Goal: Task Accomplishment & Management: Manage account settings

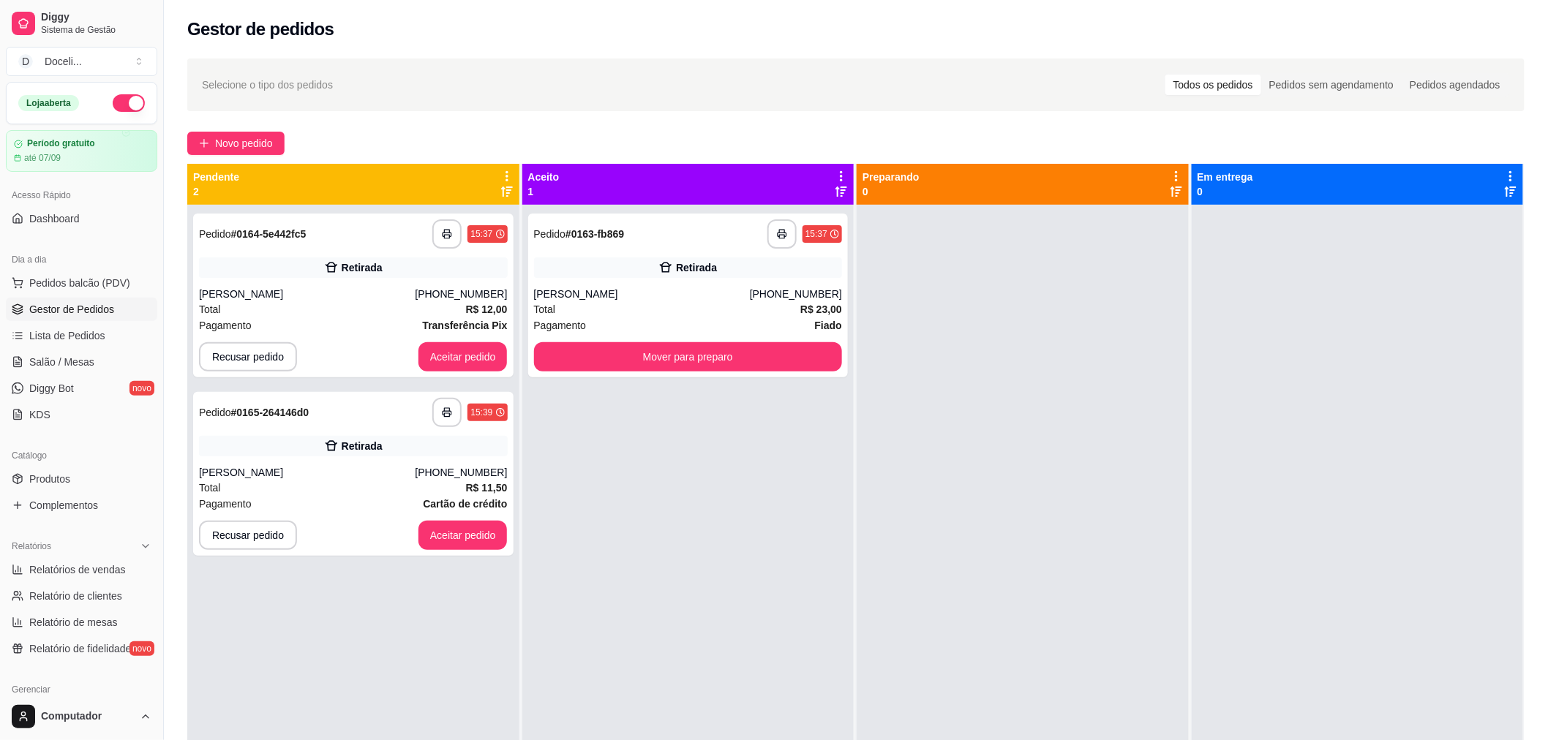
scroll to position [162, 0]
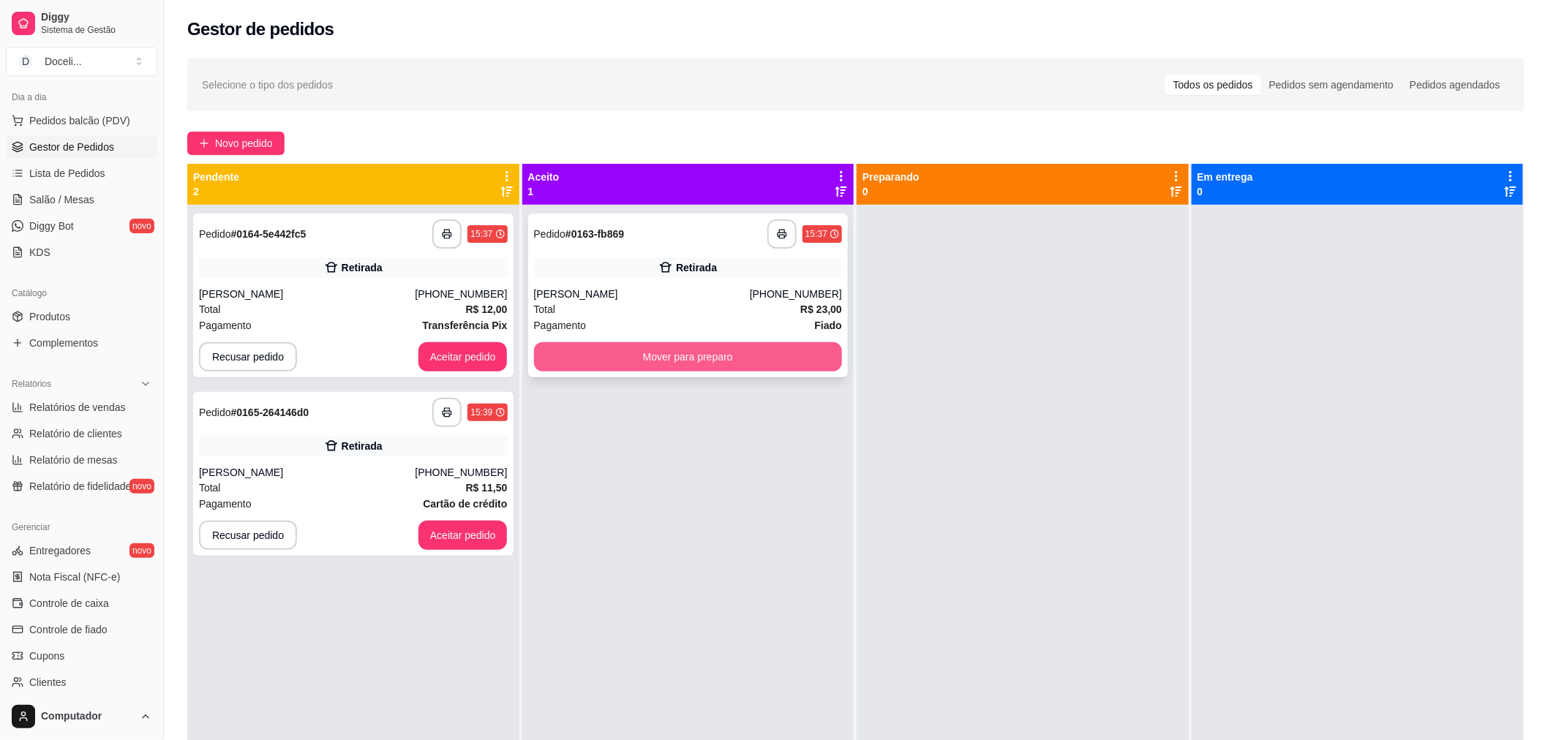
click at [661, 350] on button "Mover para preparo" at bounding box center [688, 356] width 309 height 29
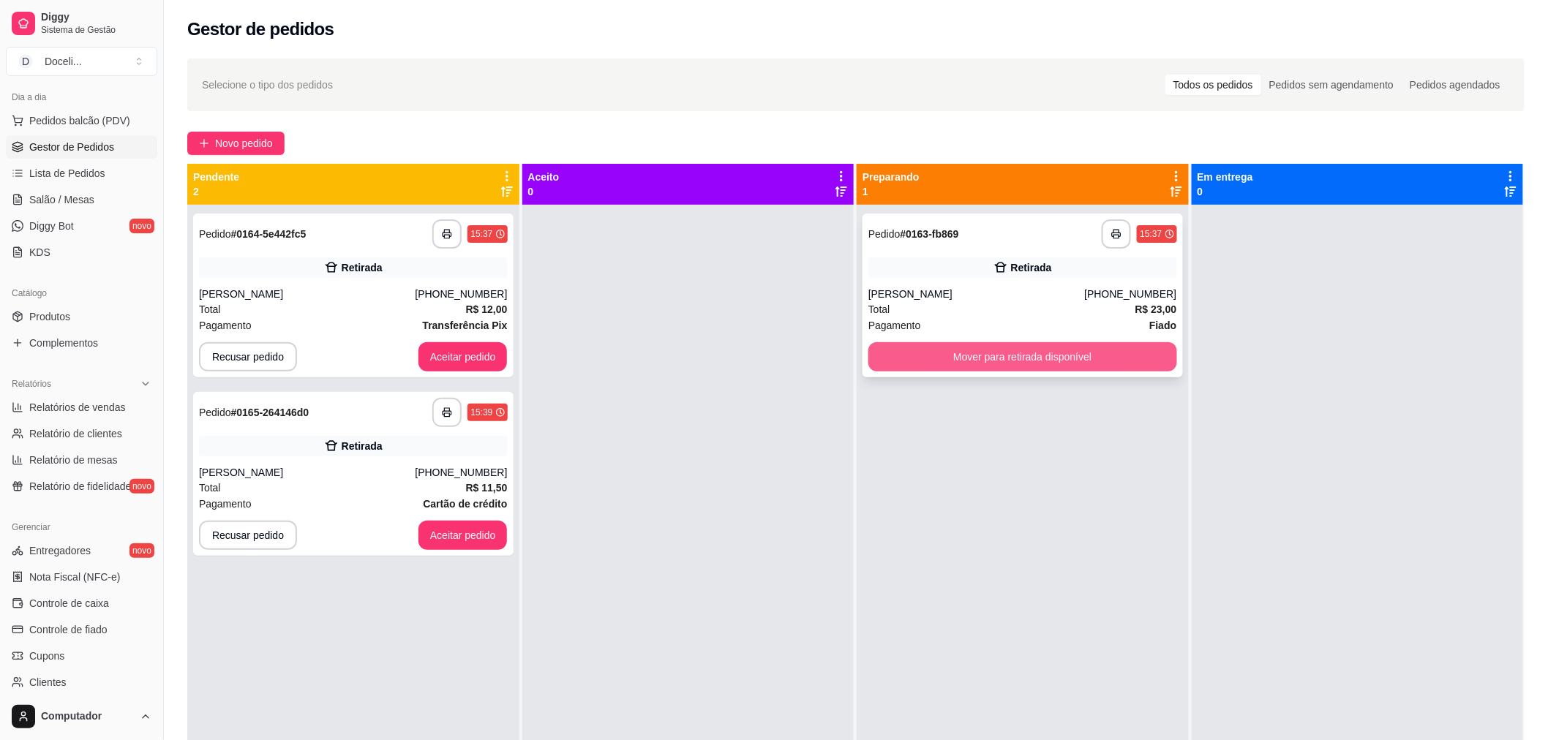
click at [1068, 348] on button "Mover para retirada disponível" at bounding box center [1022, 356] width 309 height 29
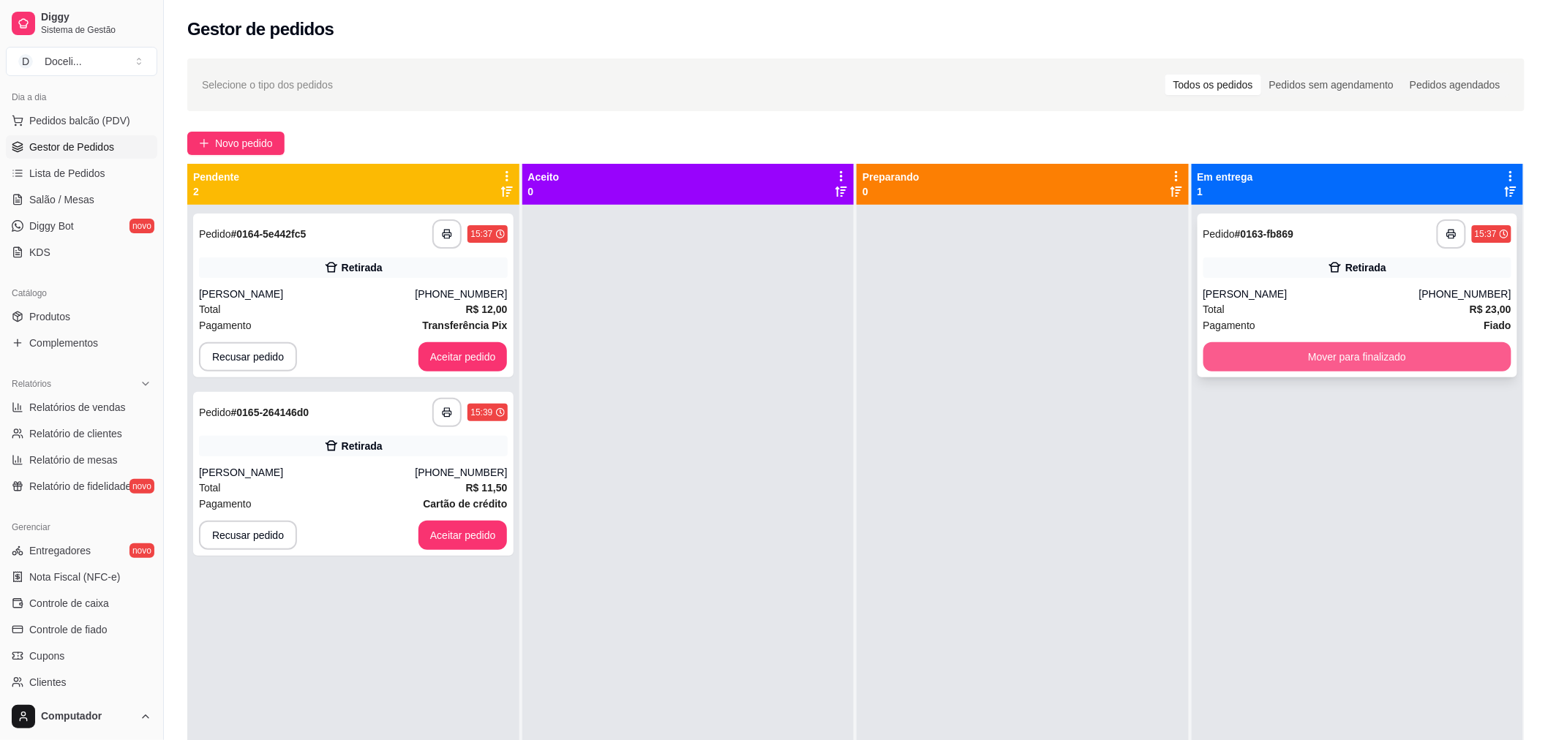
click at [1267, 359] on button "Mover para finalizado" at bounding box center [1357, 356] width 309 height 29
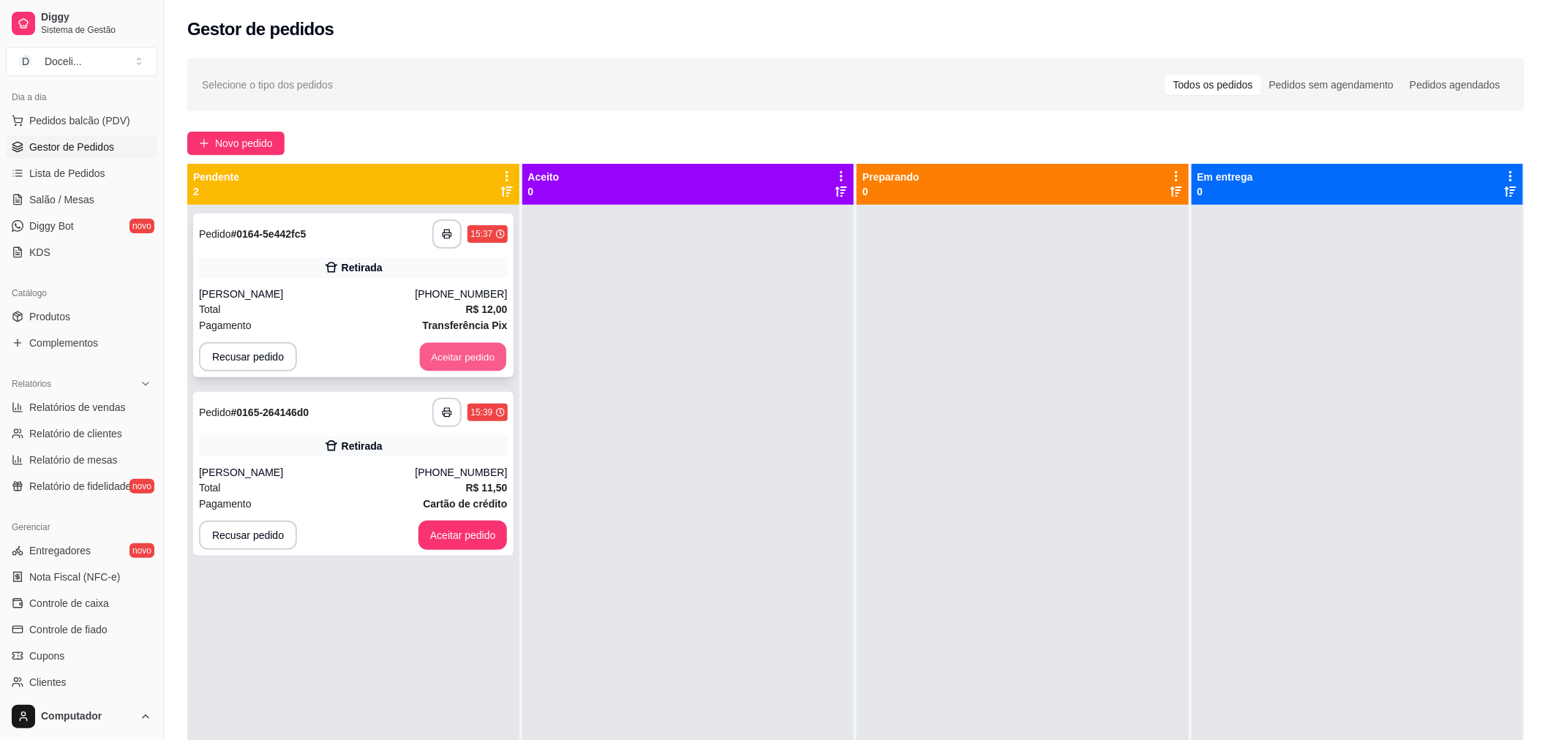
click at [445, 361] on button "Aceitar pedido" at bounding box center [463, 357] width 86 height 29
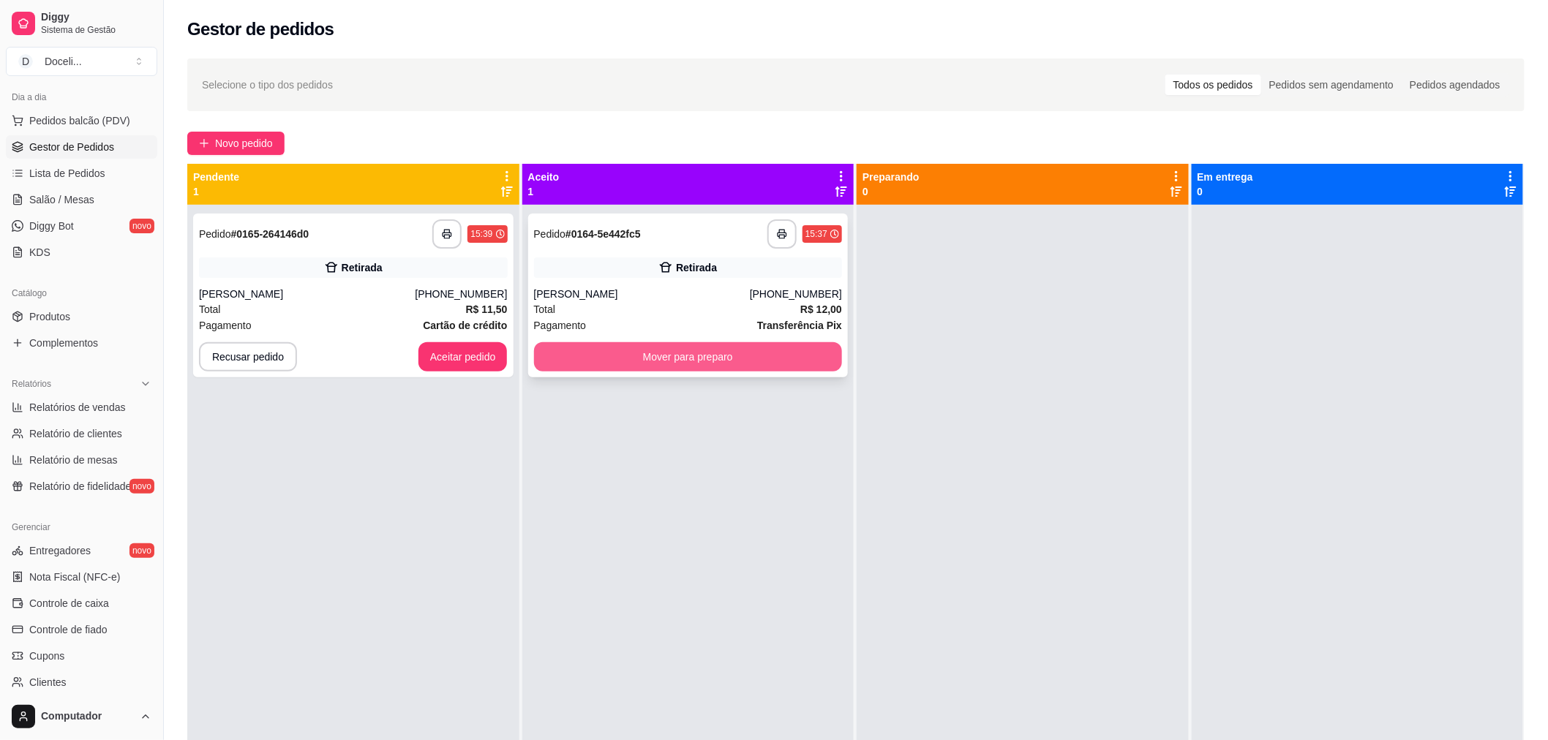
click at [620, 358] on button "Mover para preparo" at bounding box center [688, 356] width 309 height 29
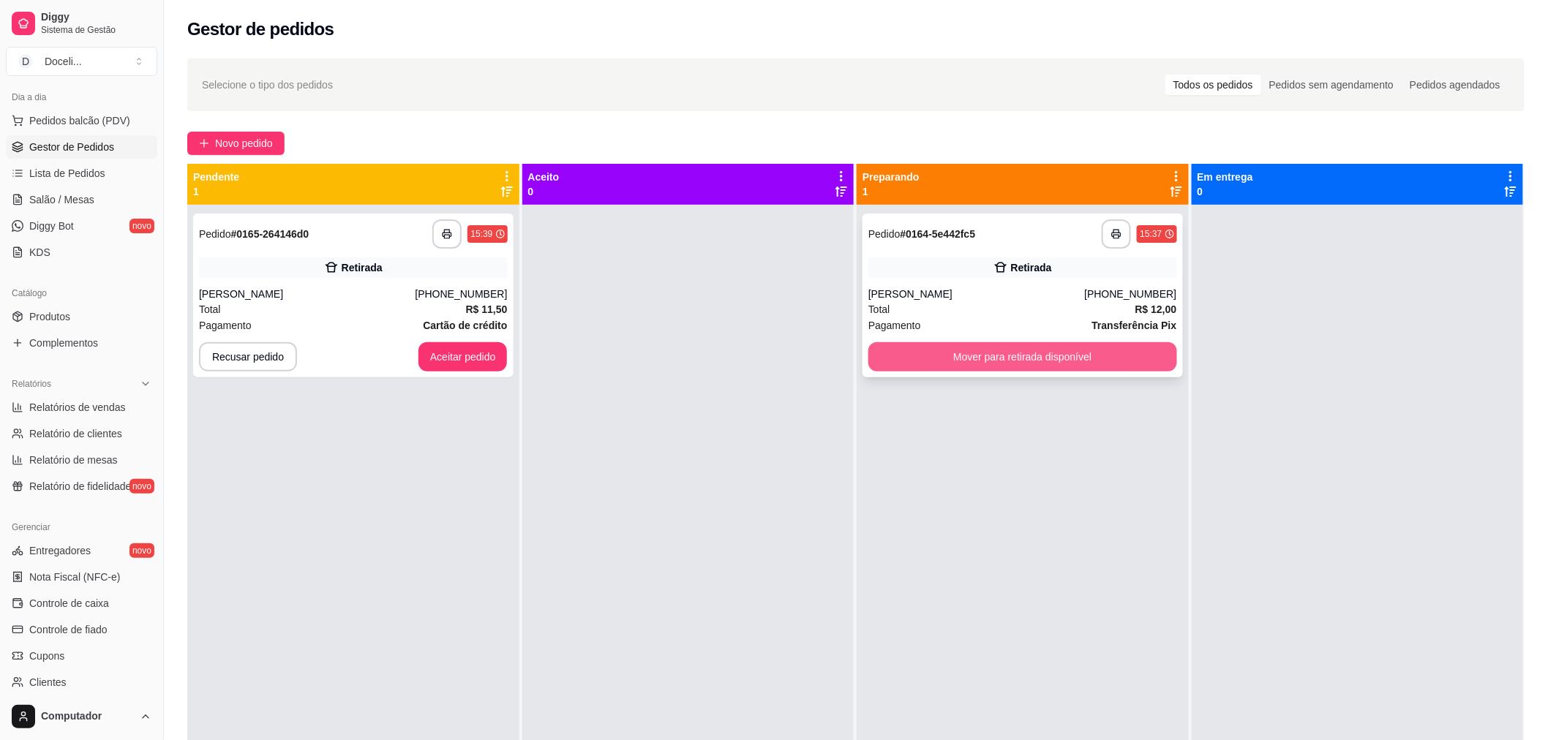
click at [990, 366] on button "Mover para retirada disponível" at bounding box center [1022, 356] width 309 height 29
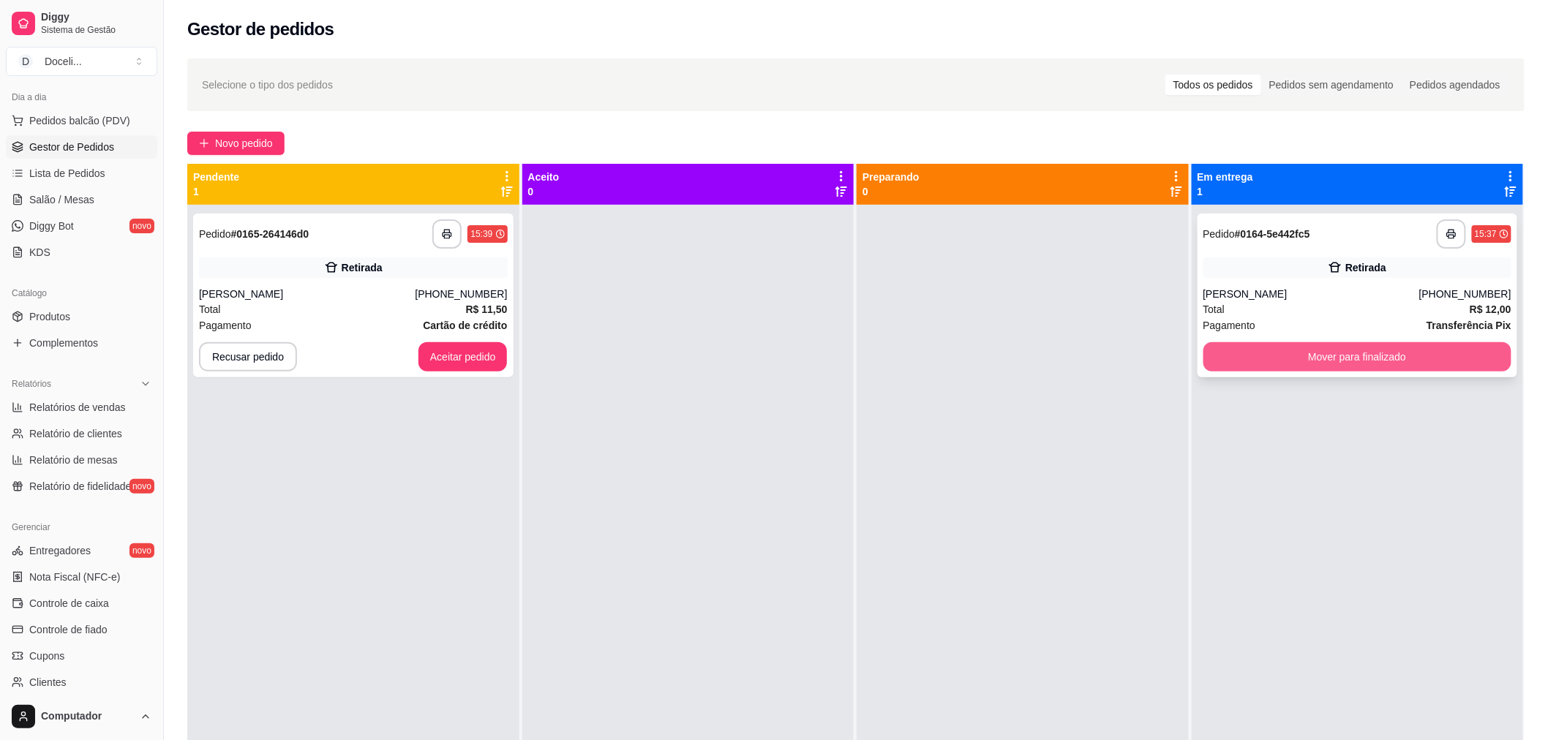
click at [1306, 363] on button "Mover para finalizado" at bounding box center [1357, 356] width 309 height 29
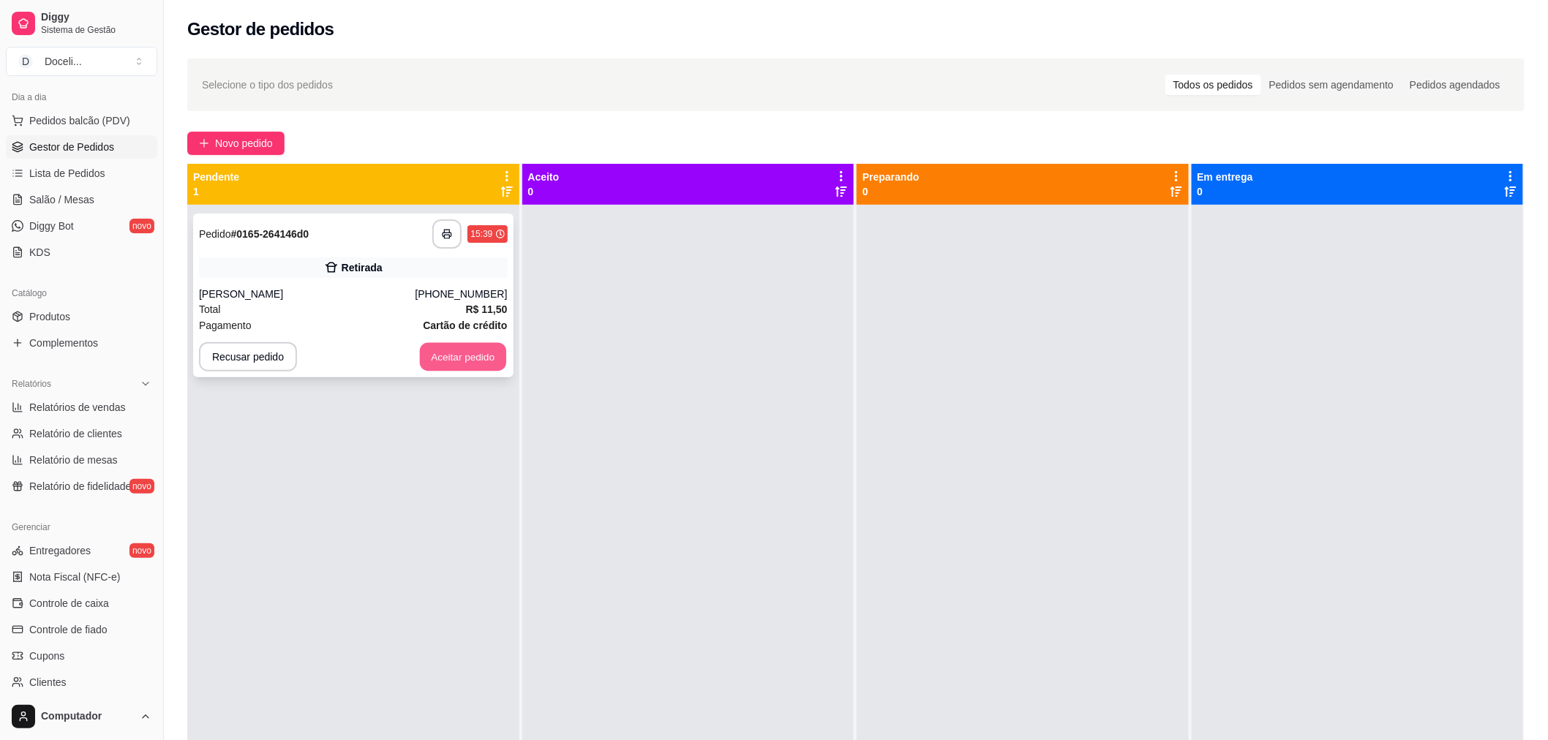
click at [461, 354] on button "Aceitar pedido" at bounding box center [463, 357] width 86 height 29
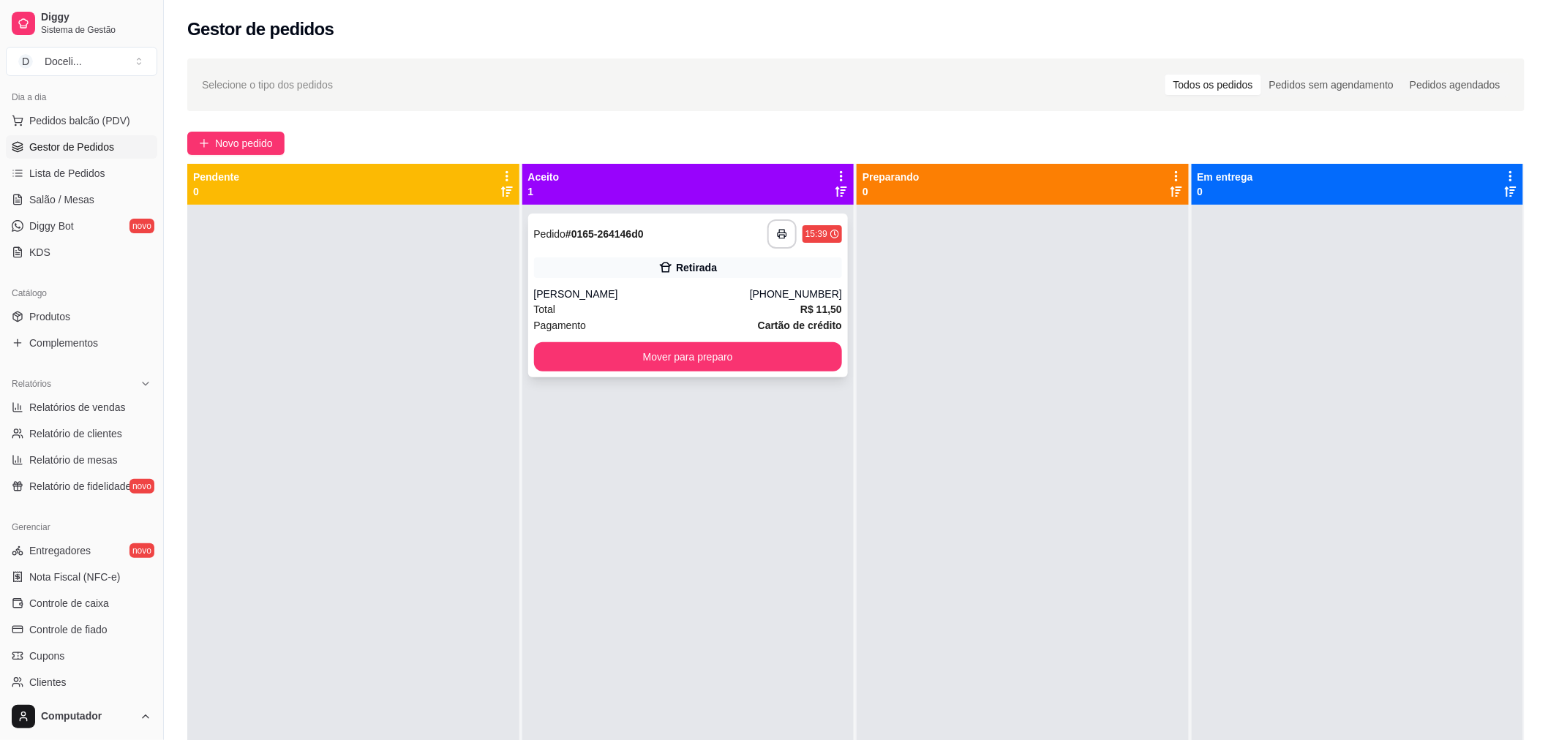
click at [701, 252] on div "**********" at bounding box center [688, 296] width 320 height 164
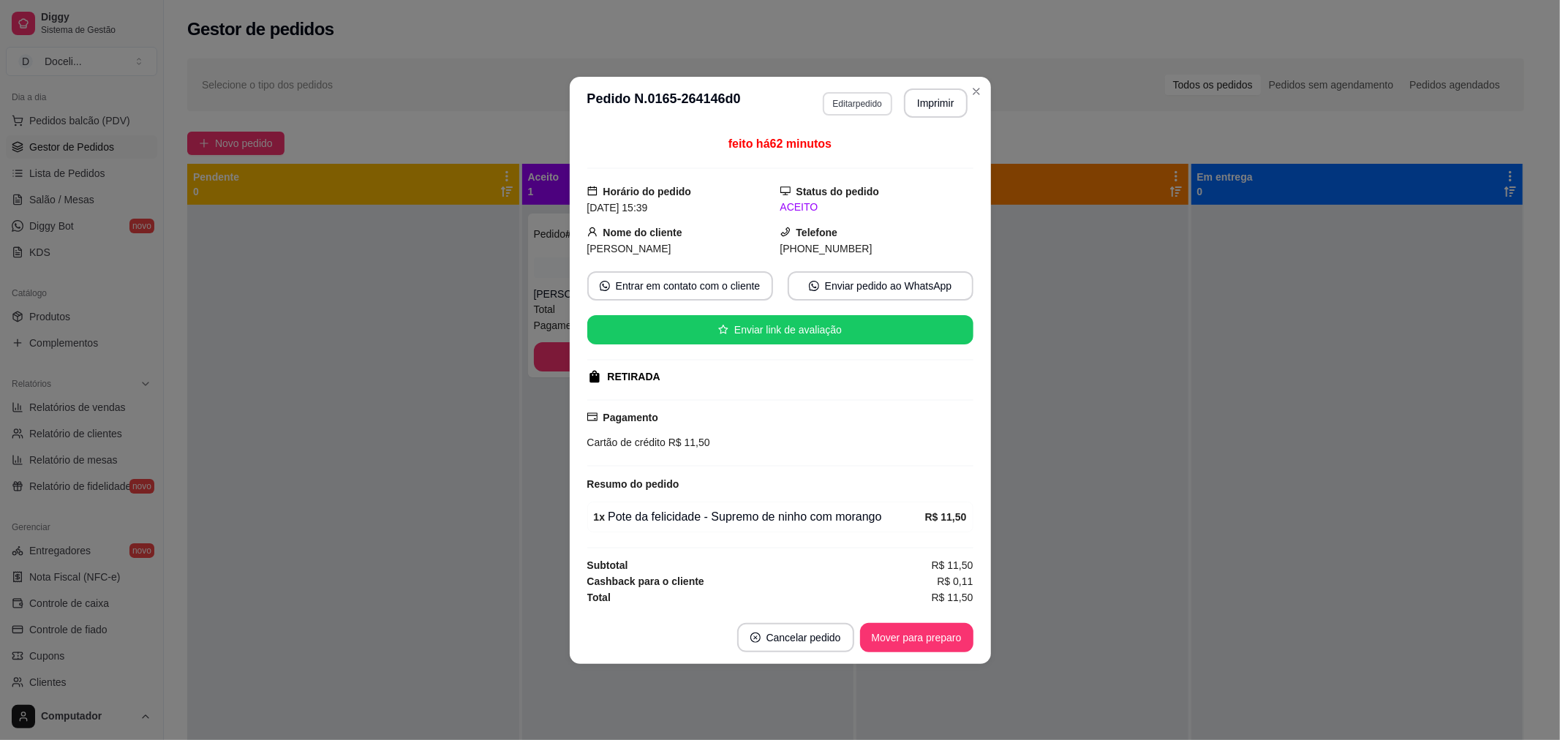
click at [868, 104] on button "Editar pedido" at bounding box center [858, 103] width 70 height 23
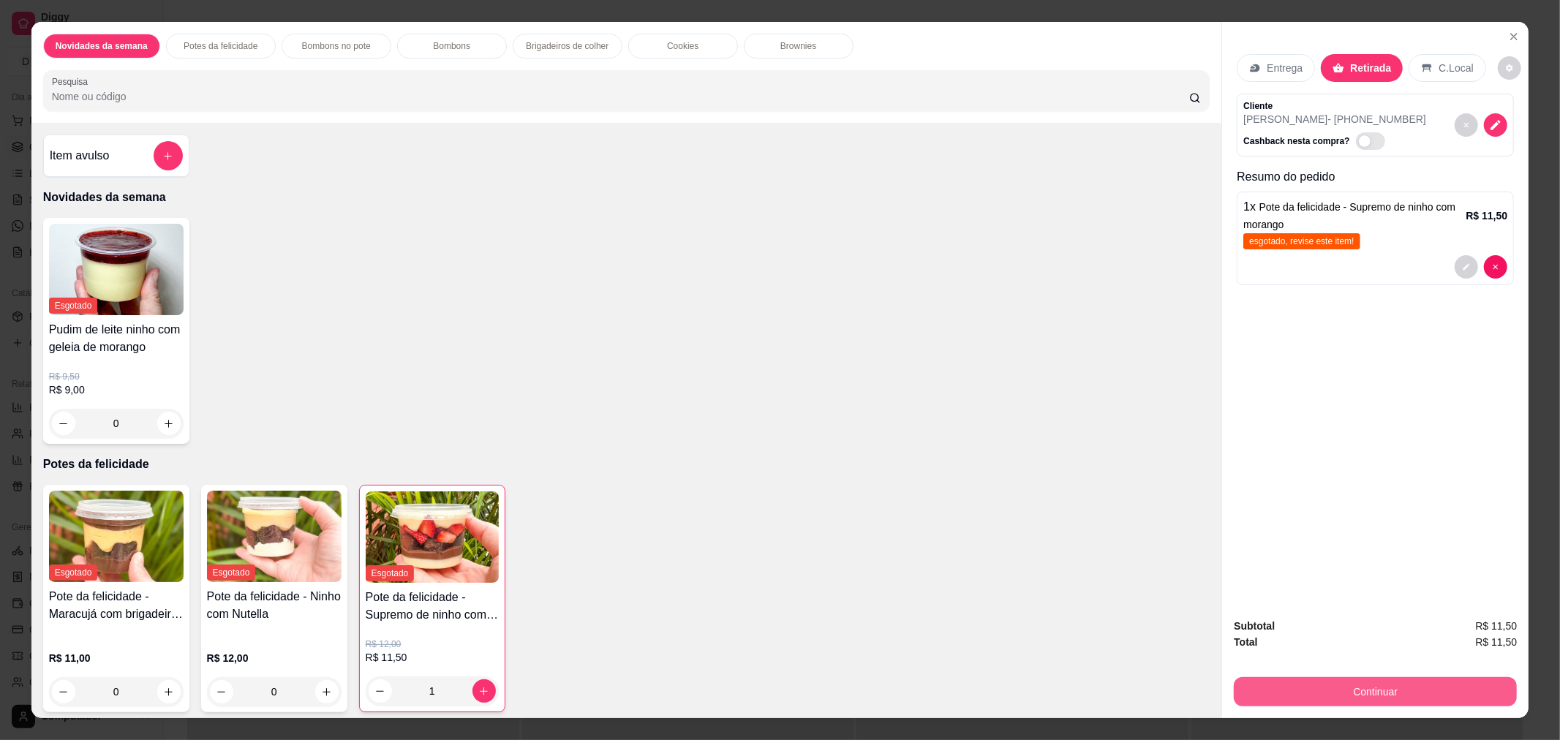
click at [1354, 680] on button "Continuar" at bounding box center [1375, 691] width 283 height 29
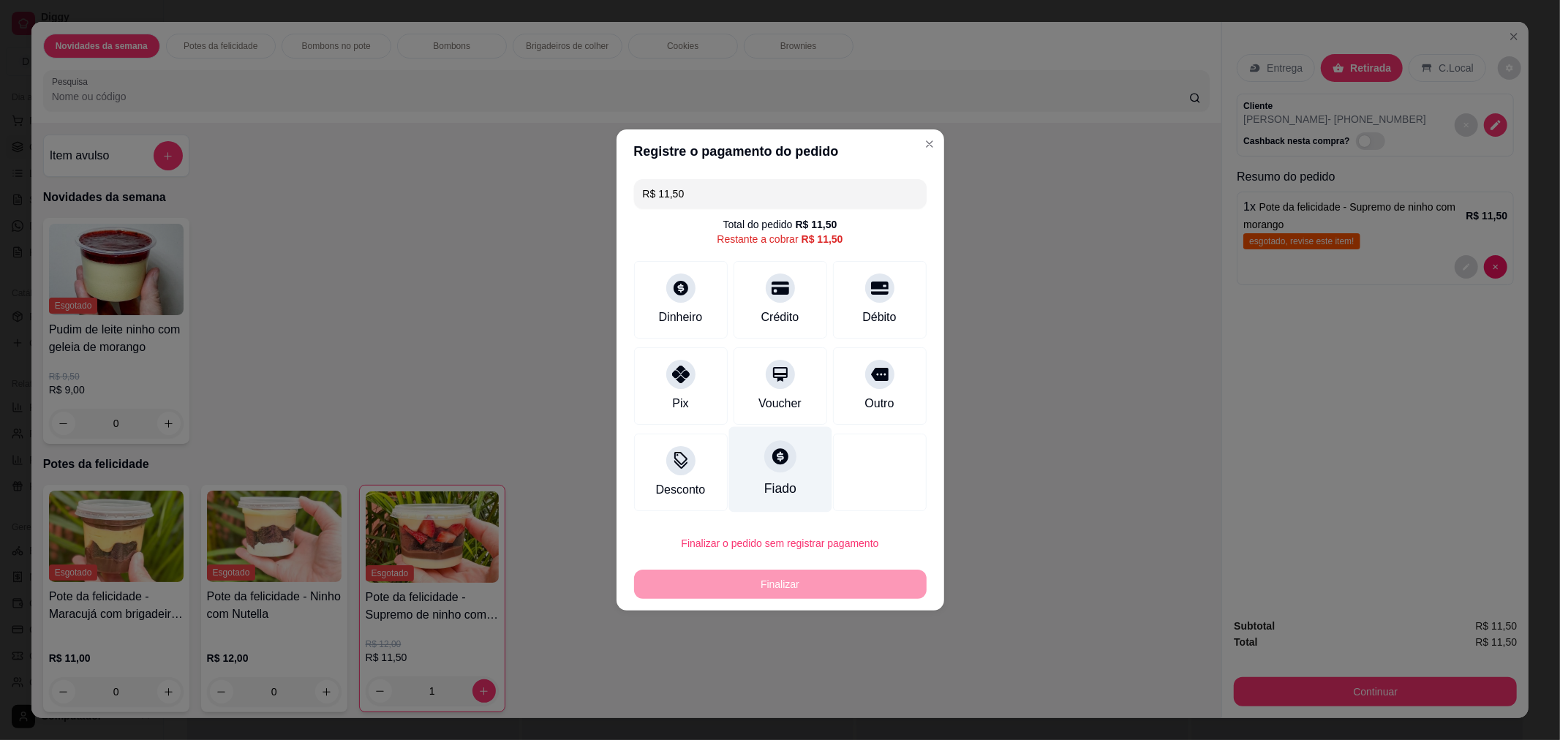
click at [779, 462] on icon at bounding box center [781, 456] width 16 height 16
type input "R$ 0,00"
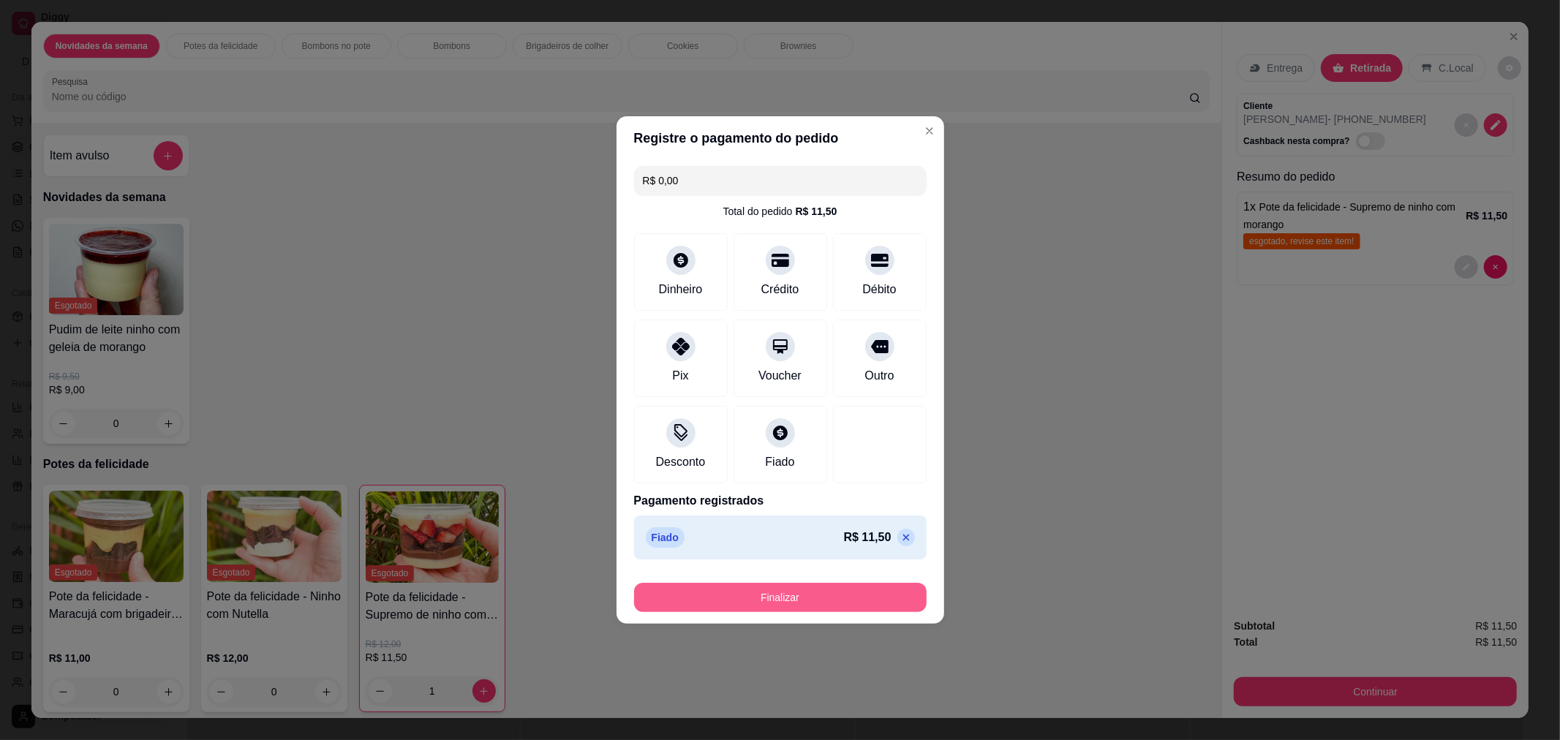
click at [784, 595] on button "Finalizar" at bounding box center [780, 597] width 293 height 29
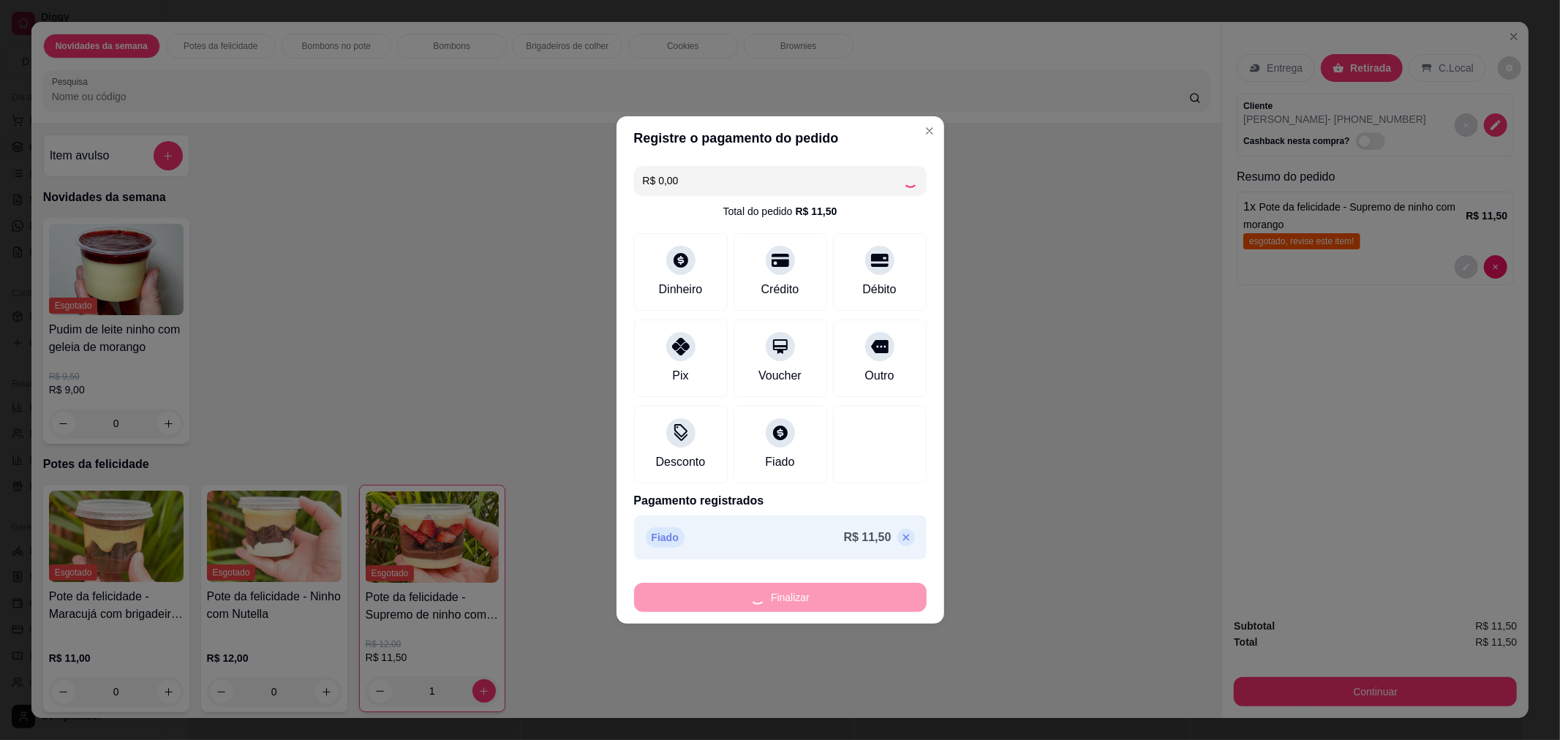
type input "0"
type input "-R$ 11,50"
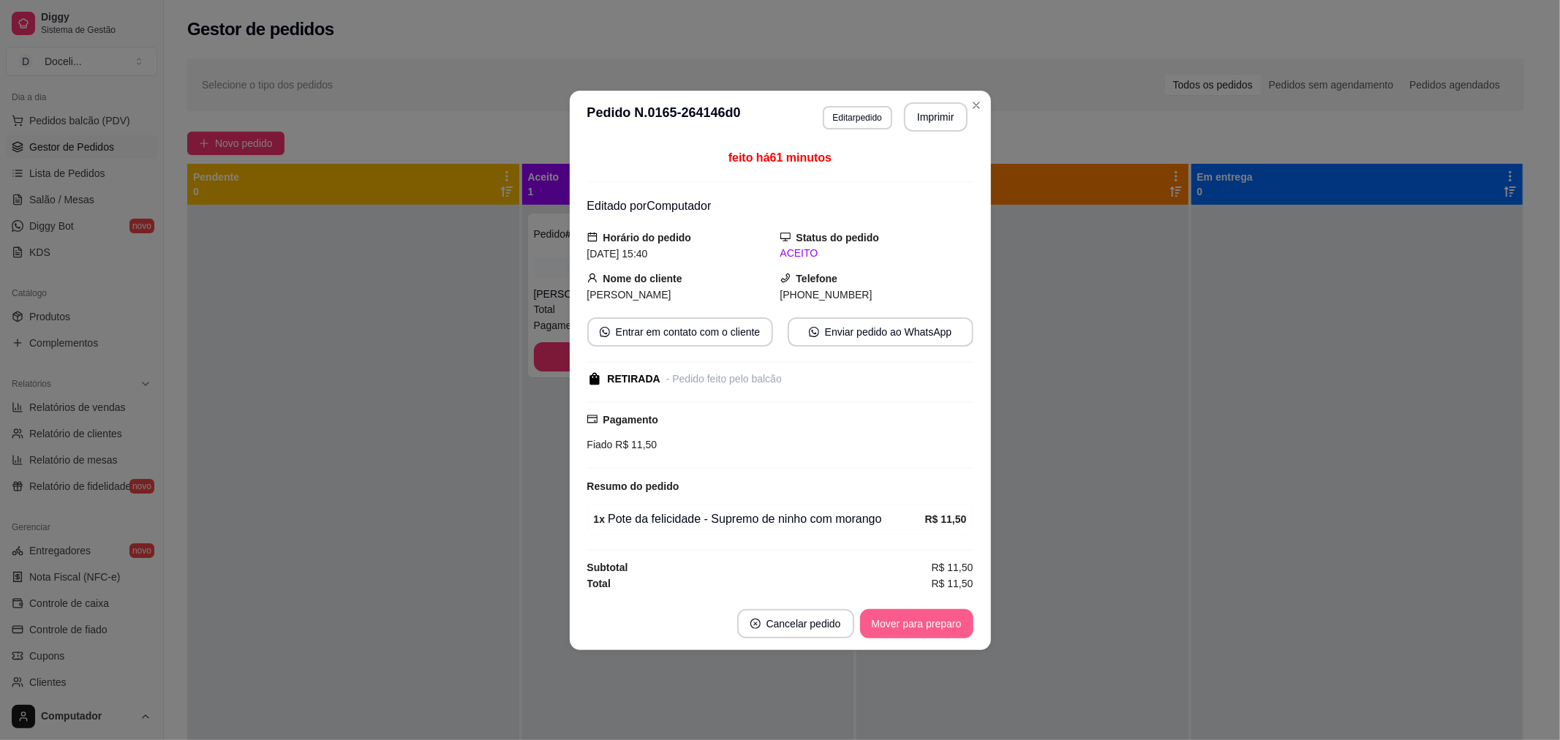
click at [932, 626] on button "Mover para preparo" at bounding box center [916, 623] width 113 height 29
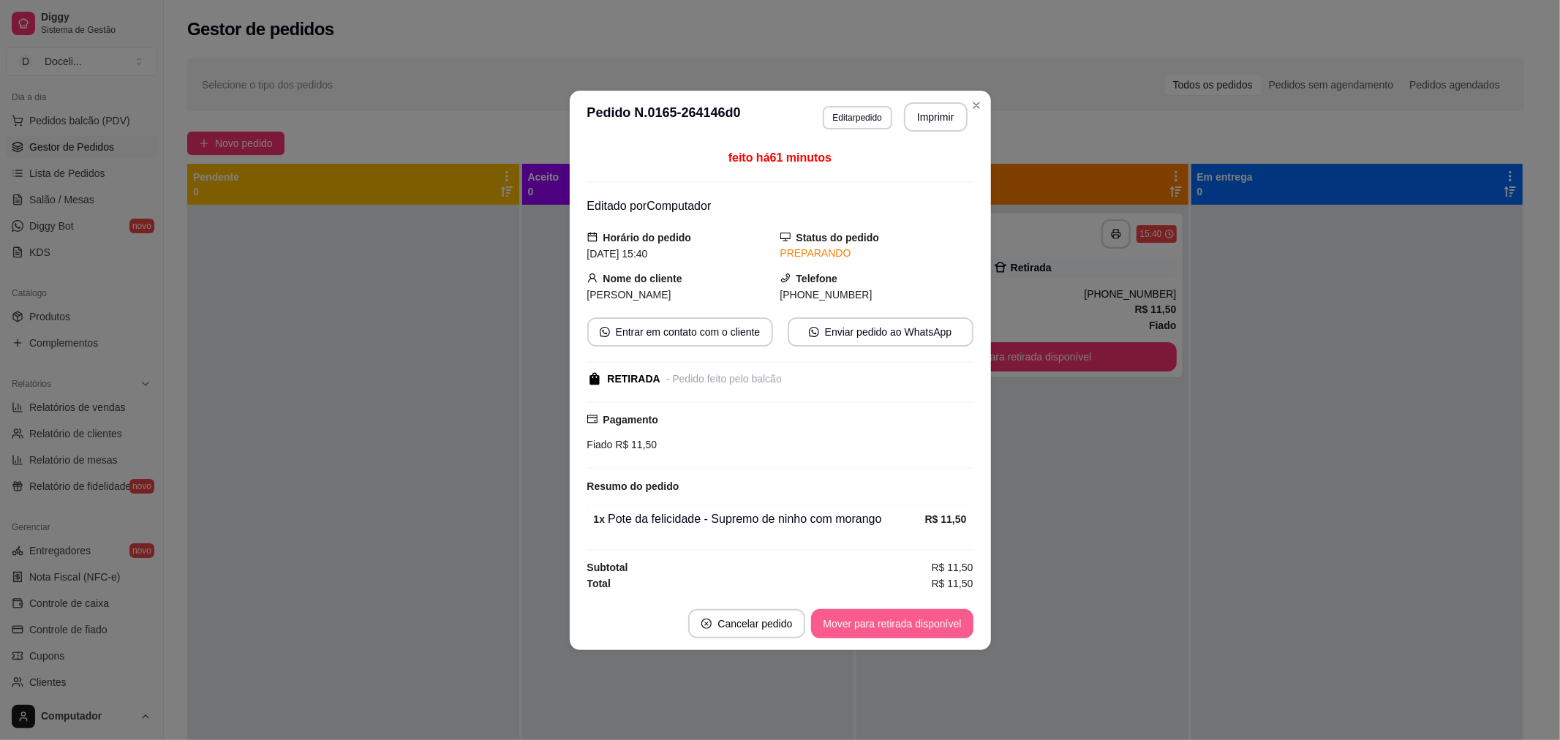
click at [932, 626] on button "Mover para retirada disponível" at bounding box center [892, 623] width 162 height 29
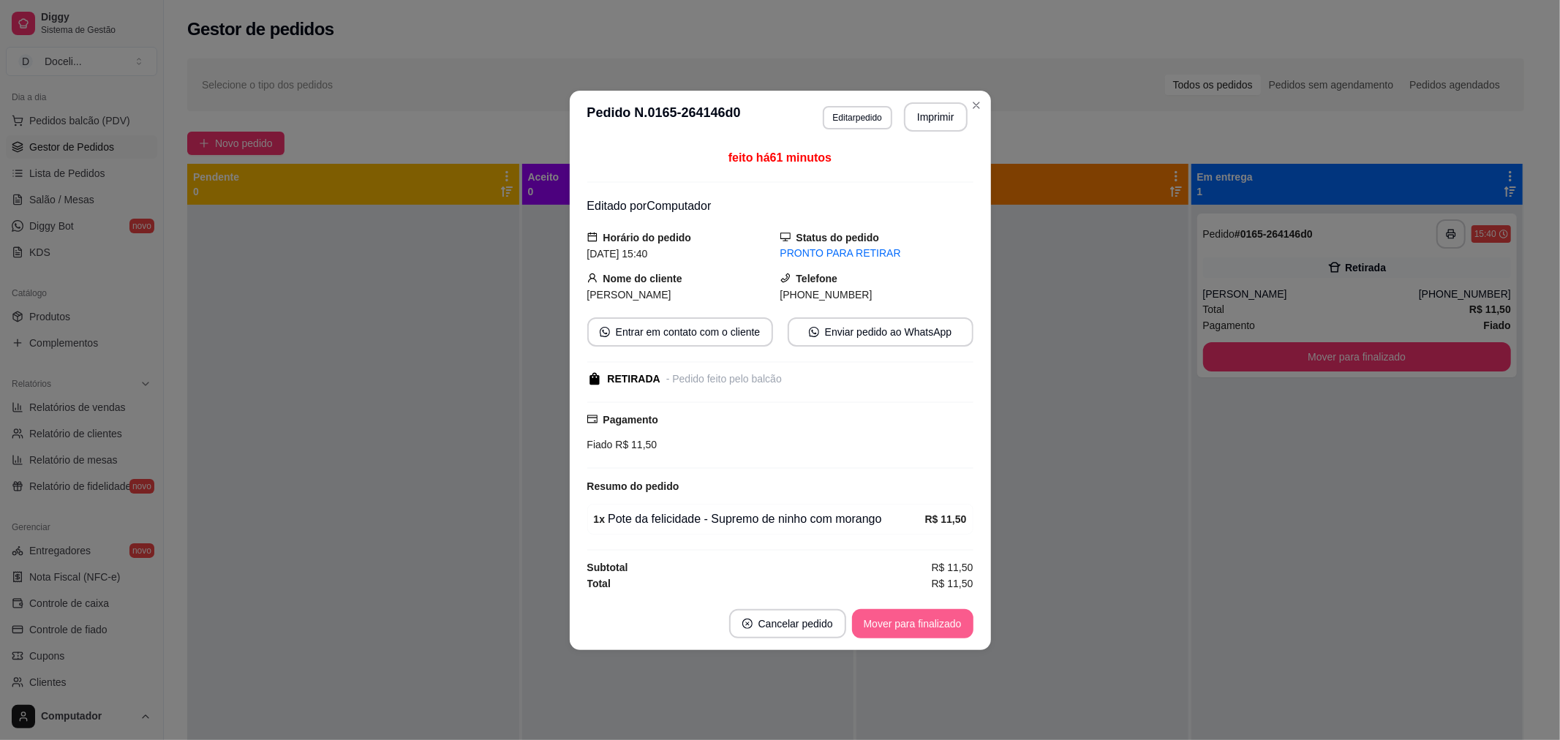
click at [932, 626] on button "Mover para finalizado" at bounding box center [912, 623] width 121 height 29
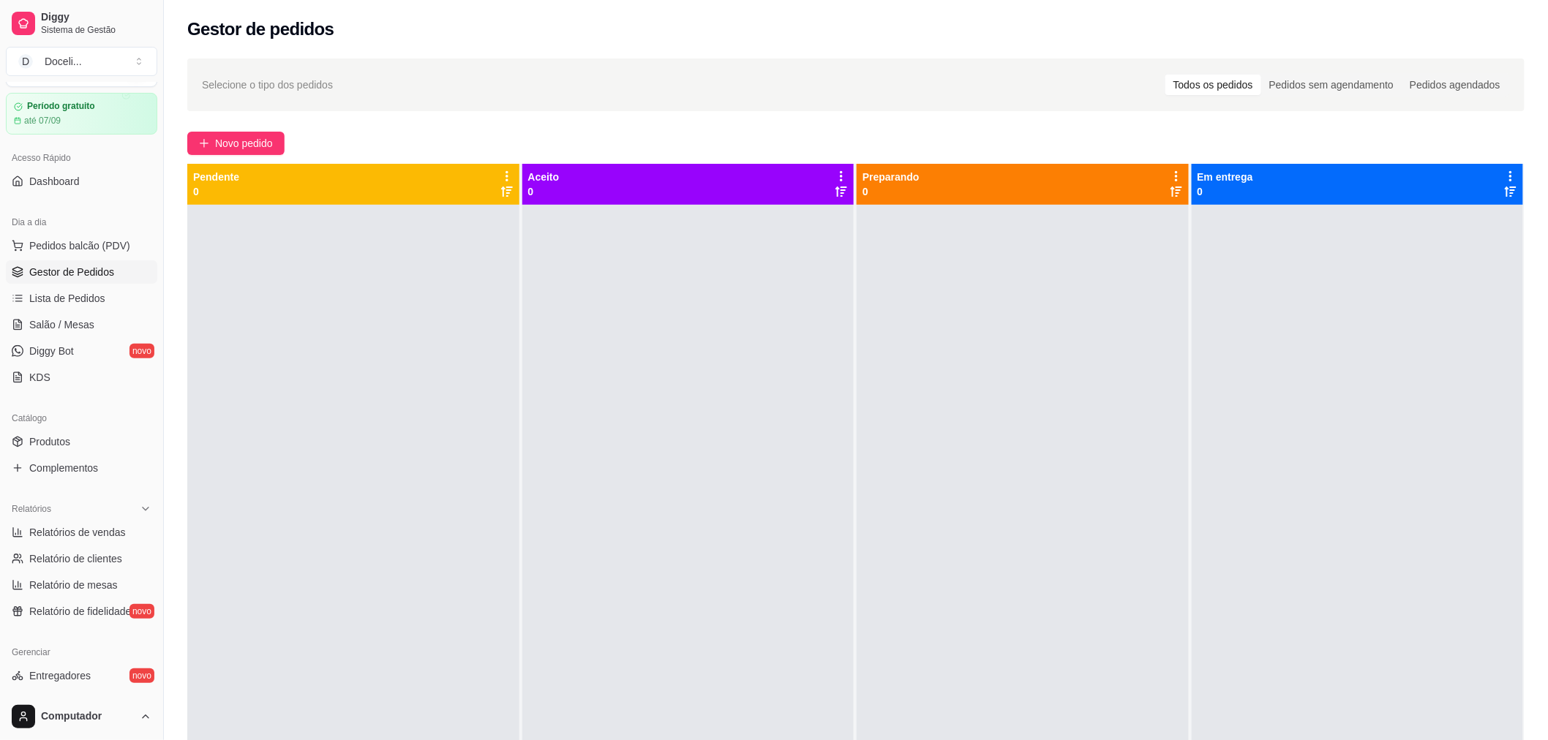
scroll to position [0, 0]
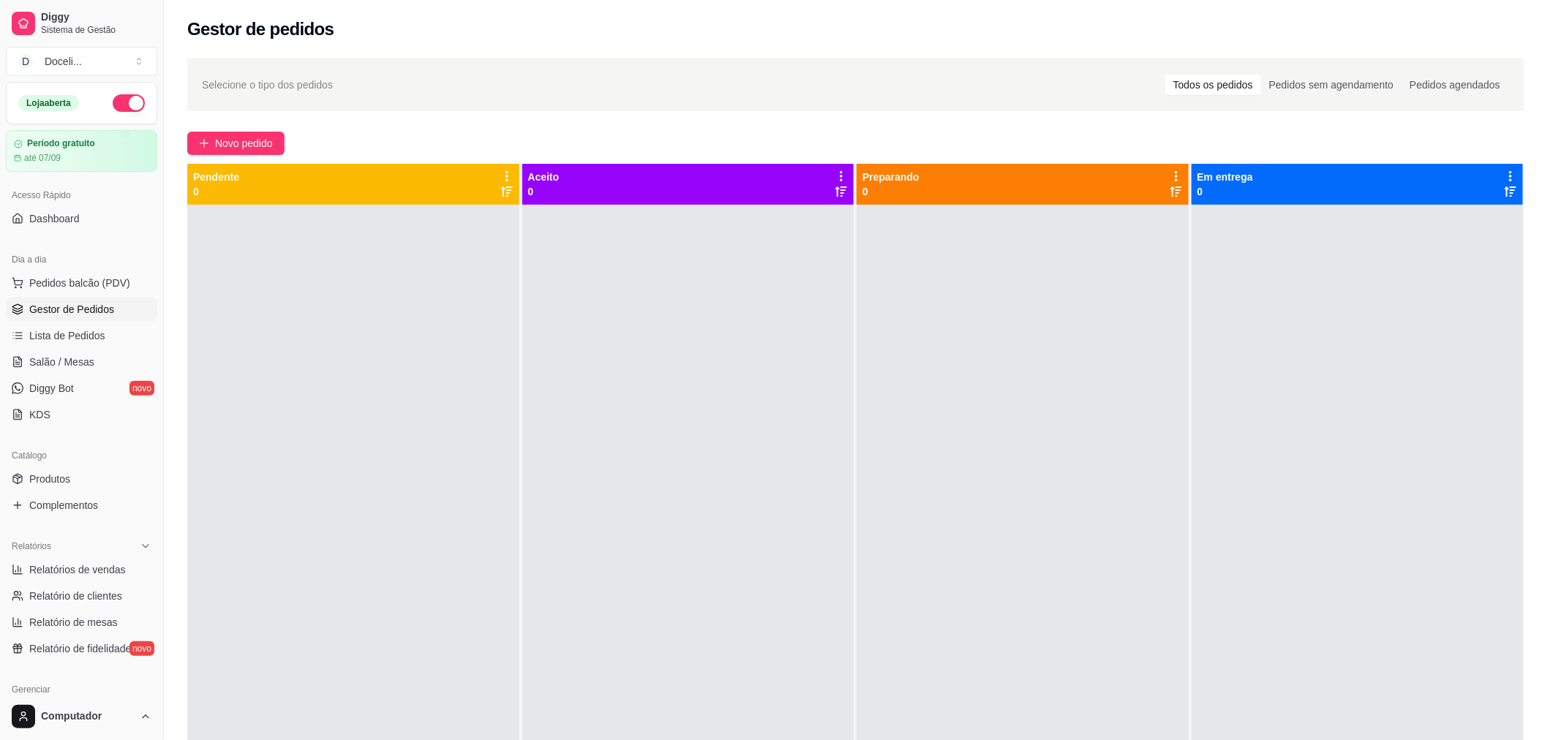
click at [117, 106] on button "button" at bounding box center [129, 103] width 32 height 18
